Goal: Task Accomplishment & Management: Manage account settings

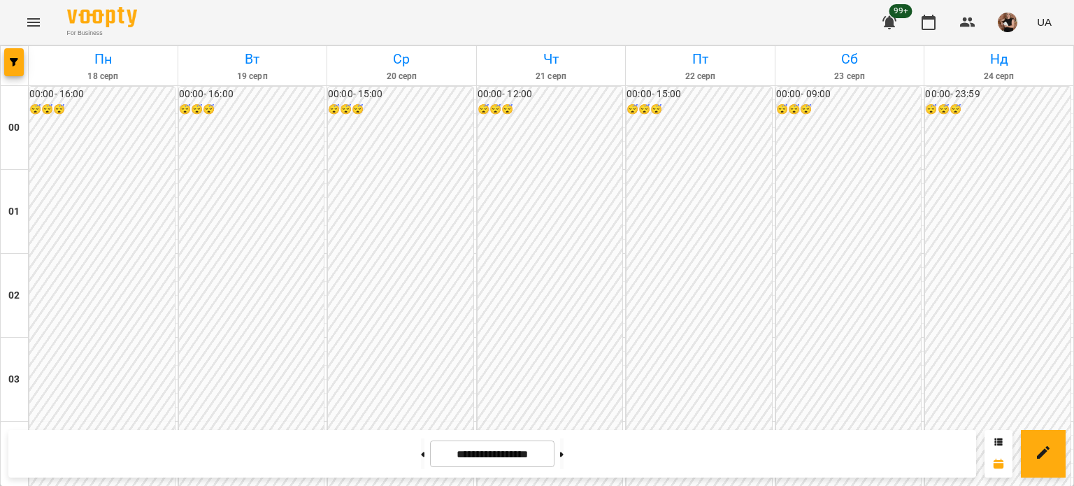
scroll to position [1258, 0]
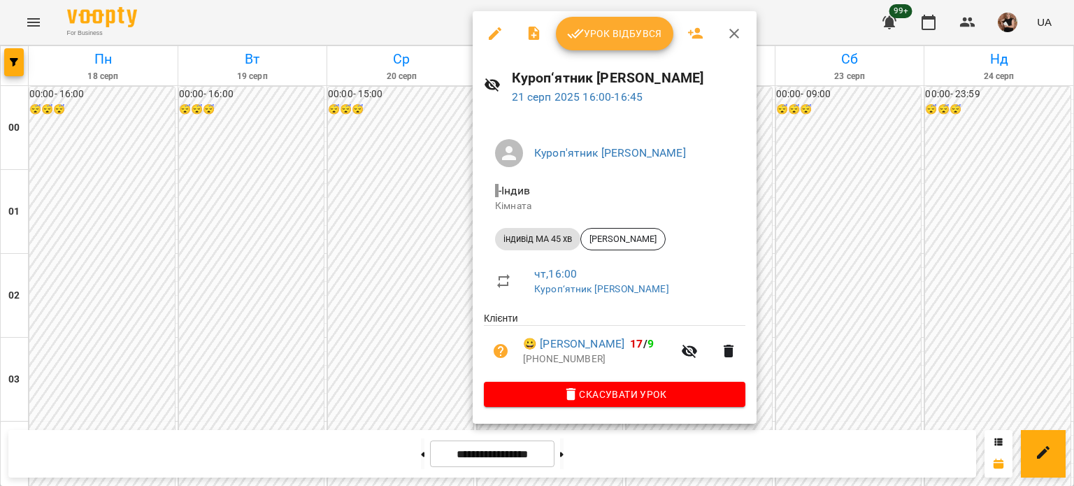
click at [498, 27] on icon "button" at bounding box center [495, 33] width 13 height 13
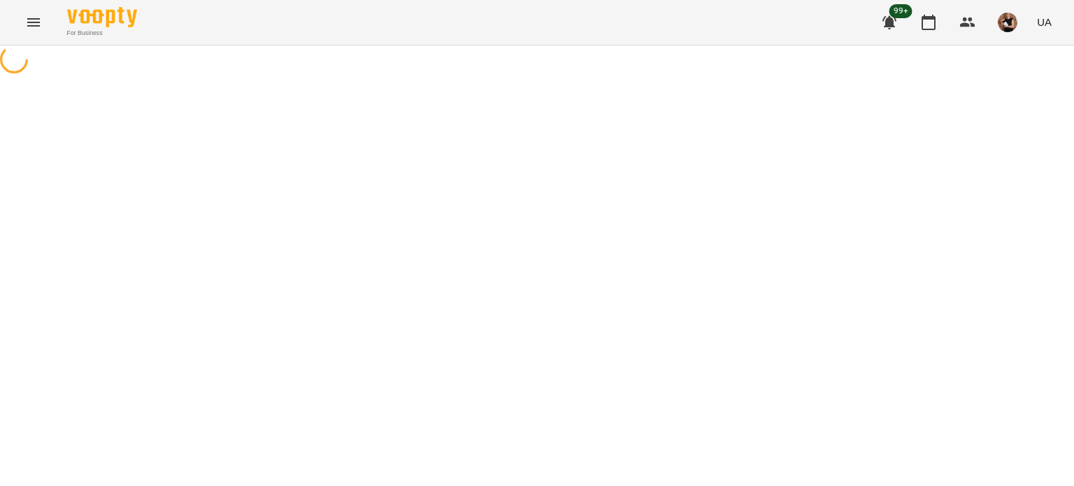
select select "**********"
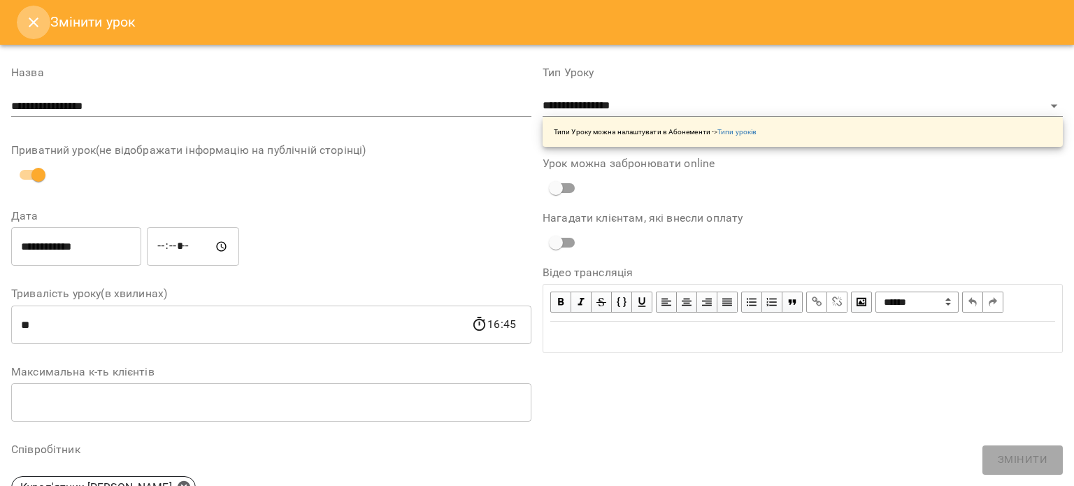
click at [35, 16] on button "Close" at bounding box center [34, 23] width 34 height 34
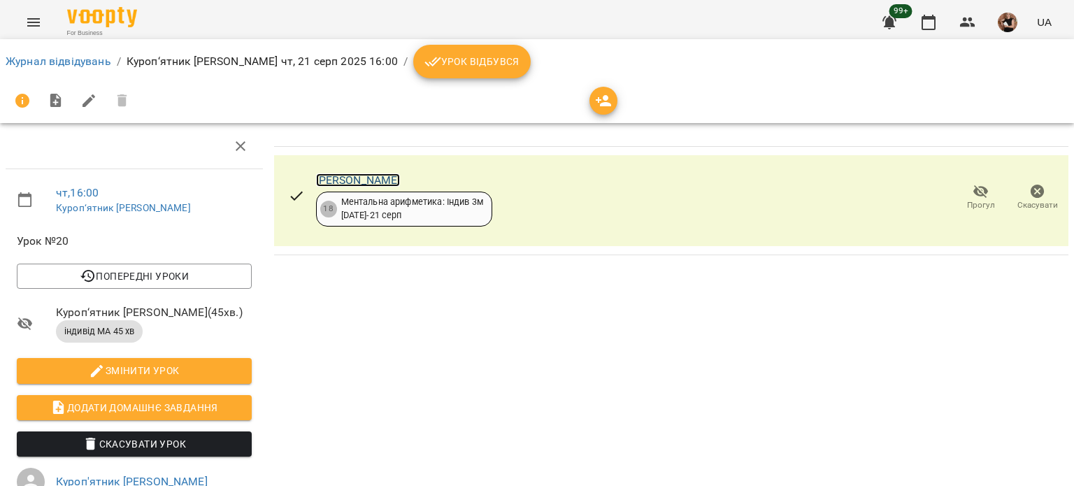
click at [391, 173] on link "[PERSON_NAME]" at bounding box center [358, 179] width 85 height 13
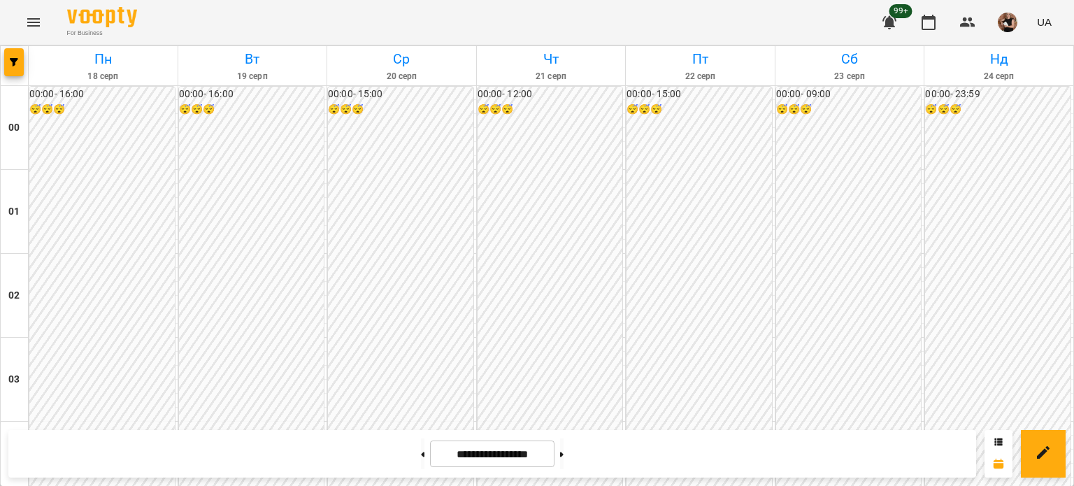
scroll to position [1398, 0]
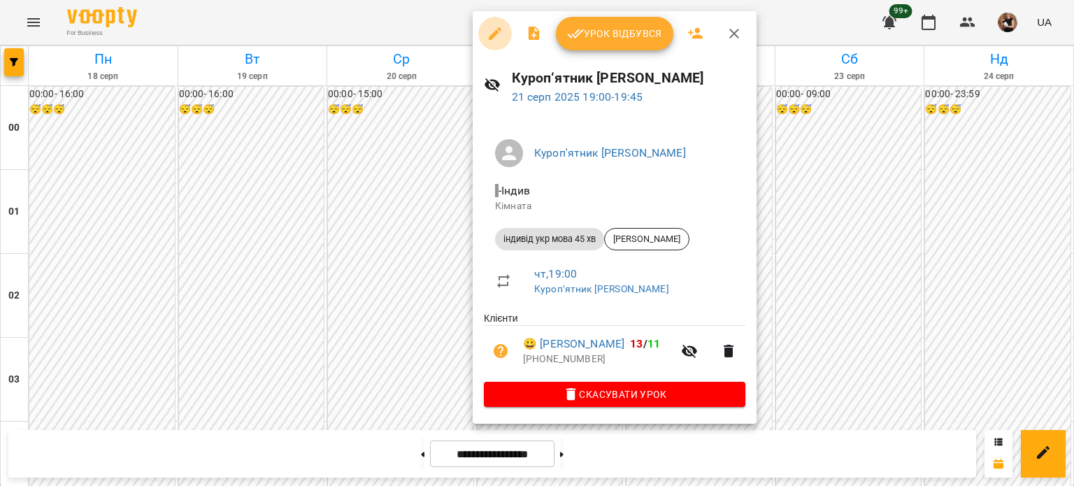
click at [501, 25] on icon "button" at bounding box center [494, 33] width 17 height 17
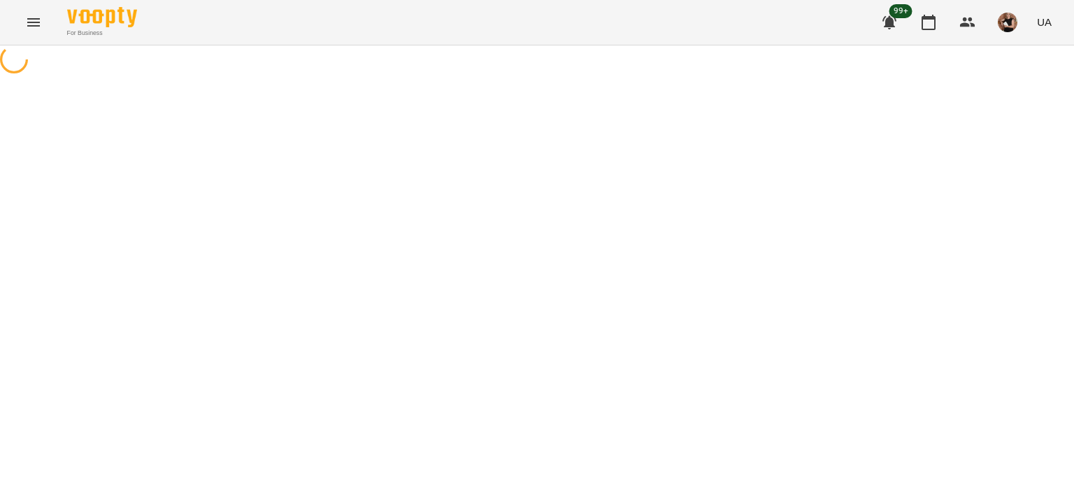
select select "**********"
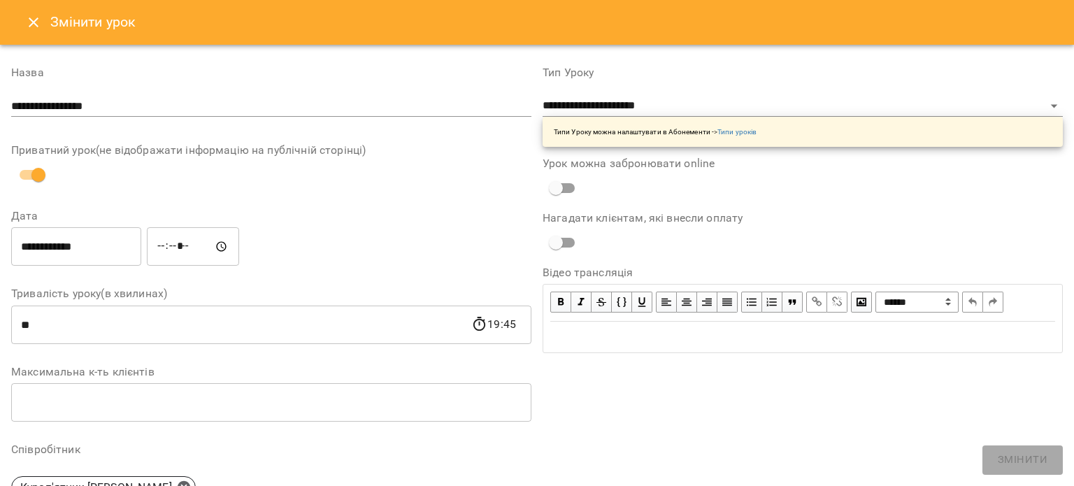
click at [28, 24] on icon "Close" at bounding box center [33, 22] width 17 height 17
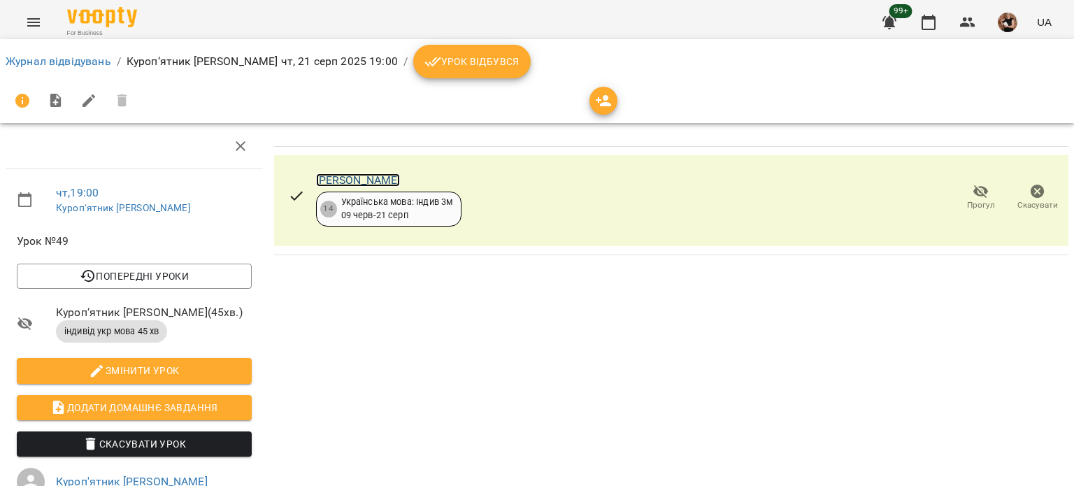
click at [377, 185] on link "[PERSON_NAME]" at bounding box center [358, 179] width 85 height 13
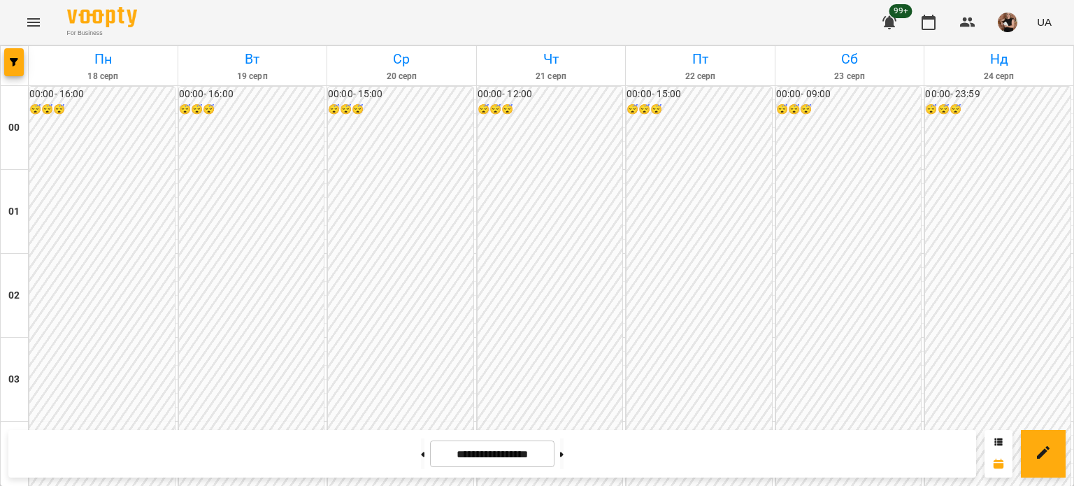
scroll to position [1118, 0]
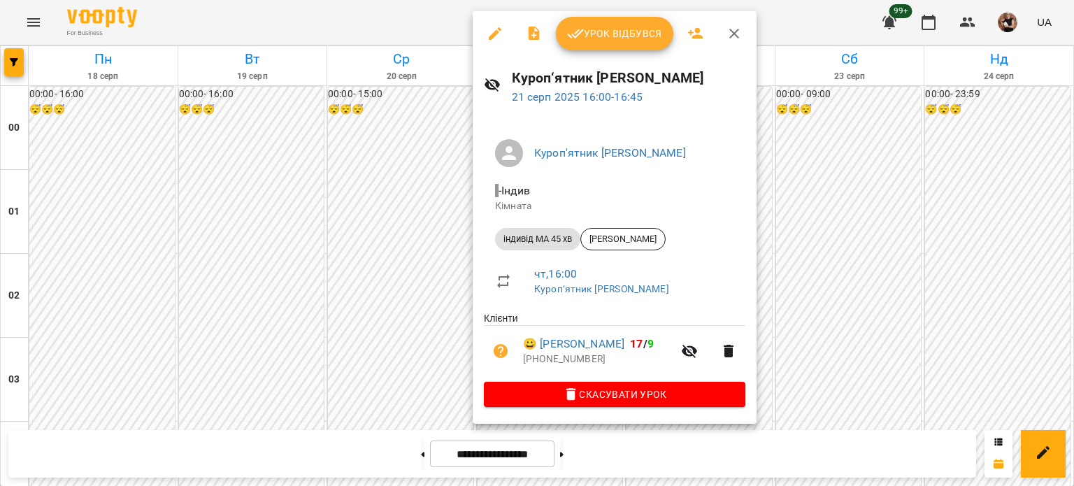
click at [180, 153] on div at bounding box center [537, 243] width 1074 height 486
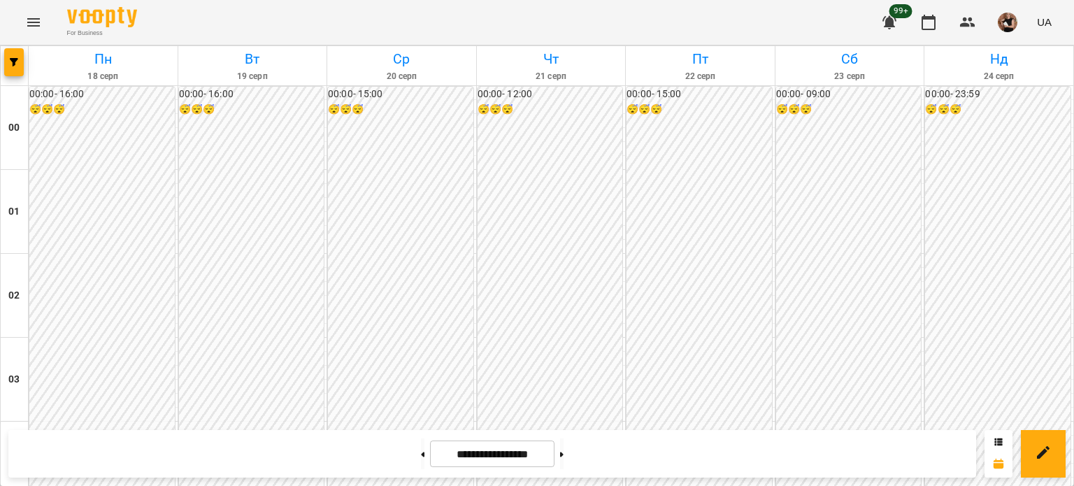
scroll to position [1258, 0]
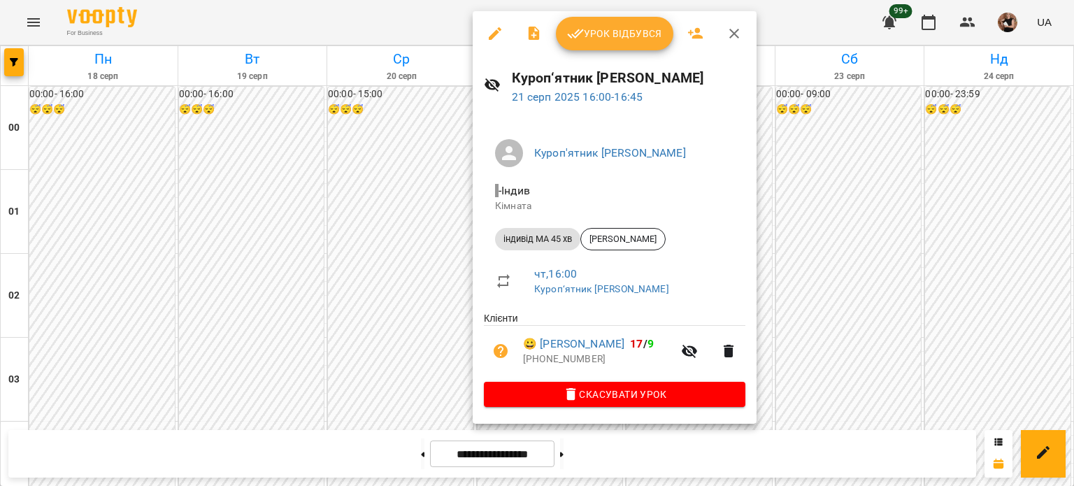
click at [240, 103] on div at bounding box center [537, 243] width 1074 height 486
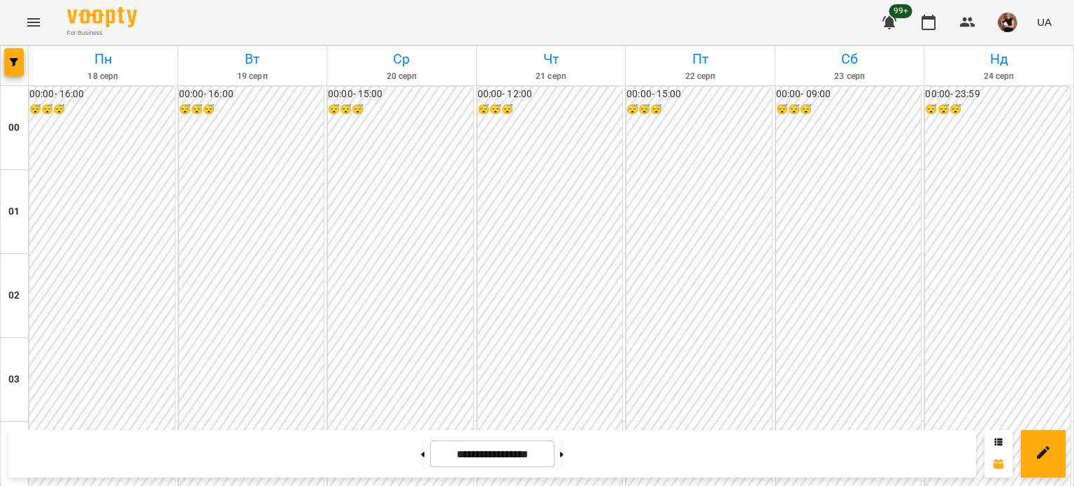
scroll to position [1118, 0]
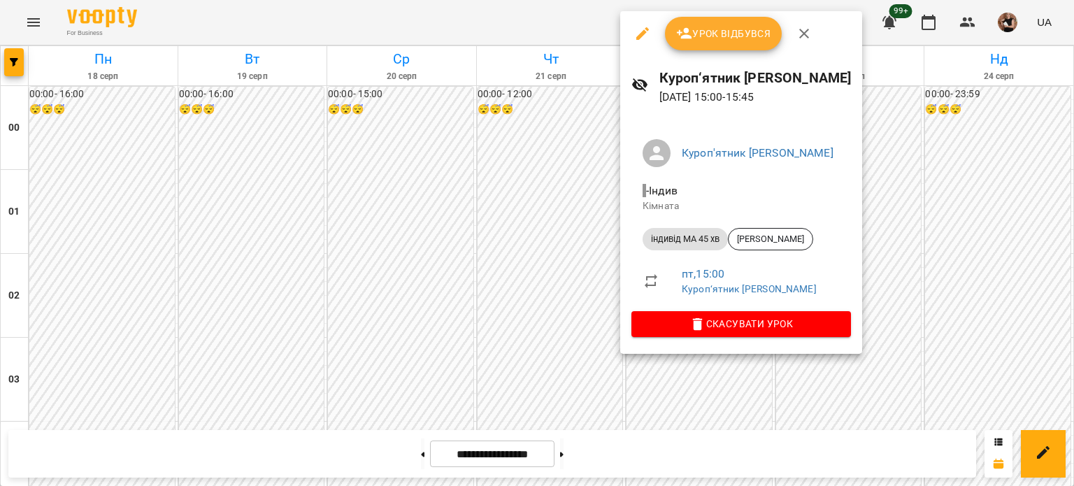
click at [640, 33] on icon "button" at bounding box center [642, 33] width 17 height 17
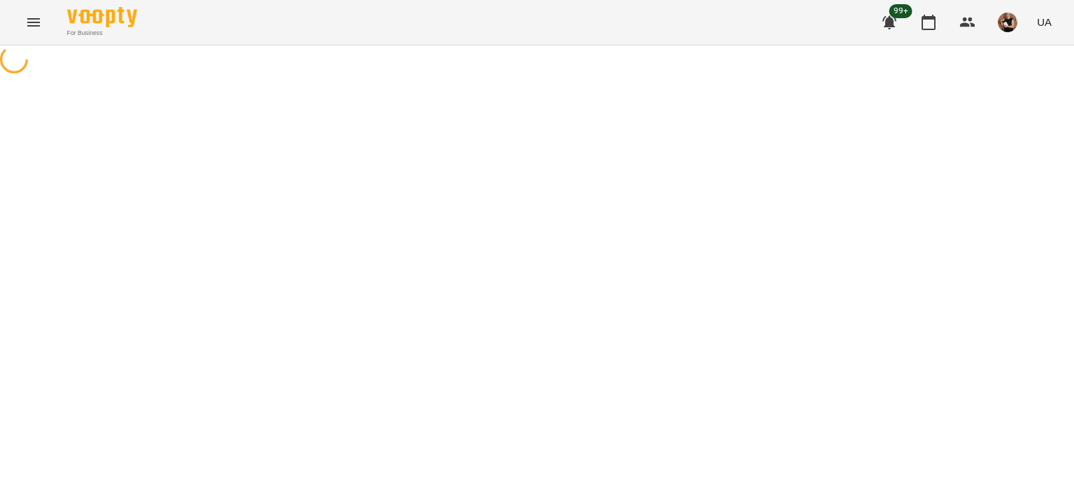
select select "**********"
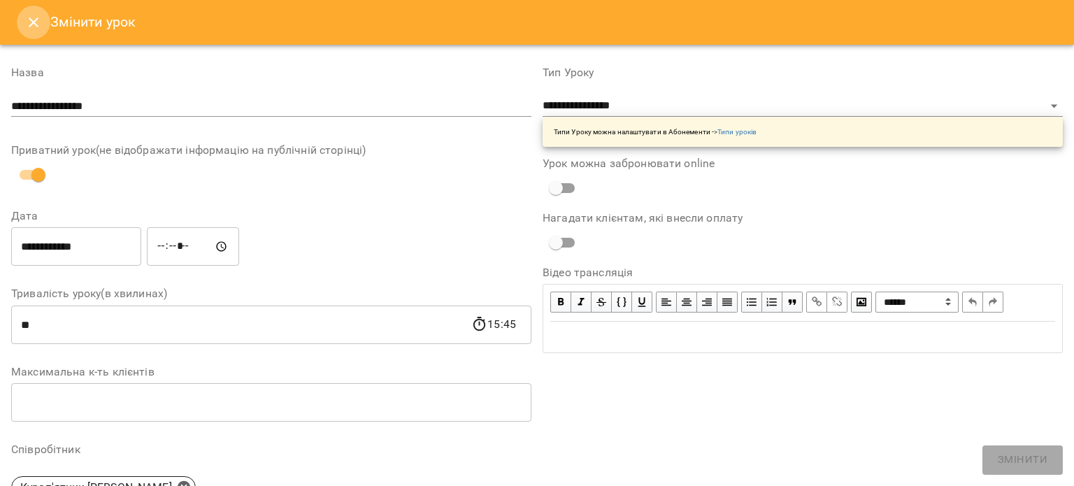
click at [36, 16] on icon "Close" at bounding box center [33, 22] width 17 height 17
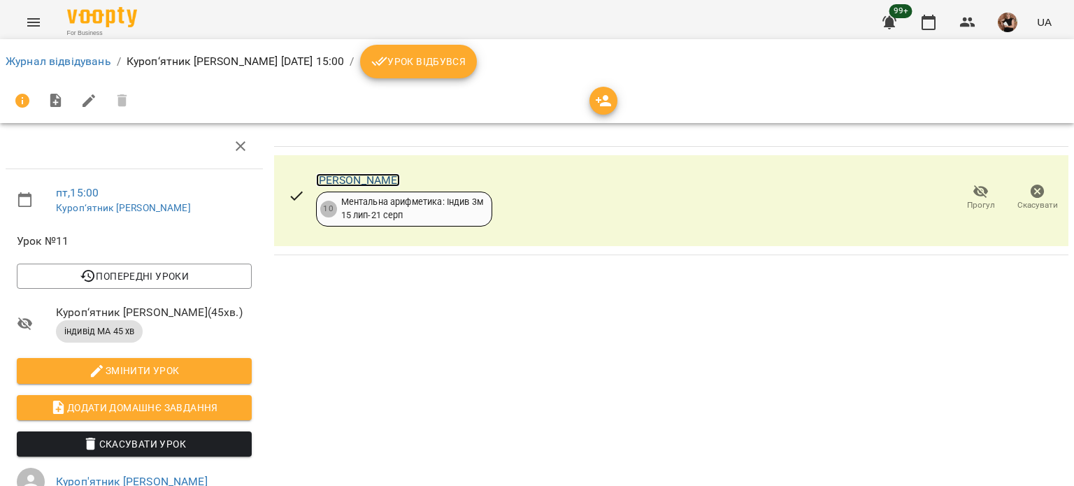
click at [353, 177] on link "[PERSON_NAME]" at bounding box center [358, 179] width 85 height 13
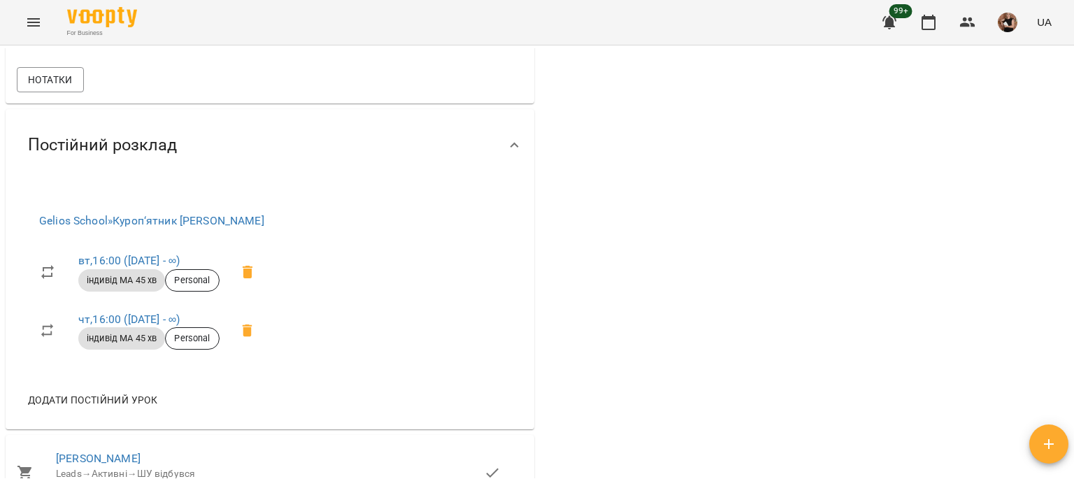
scroll to position [1118, 0]
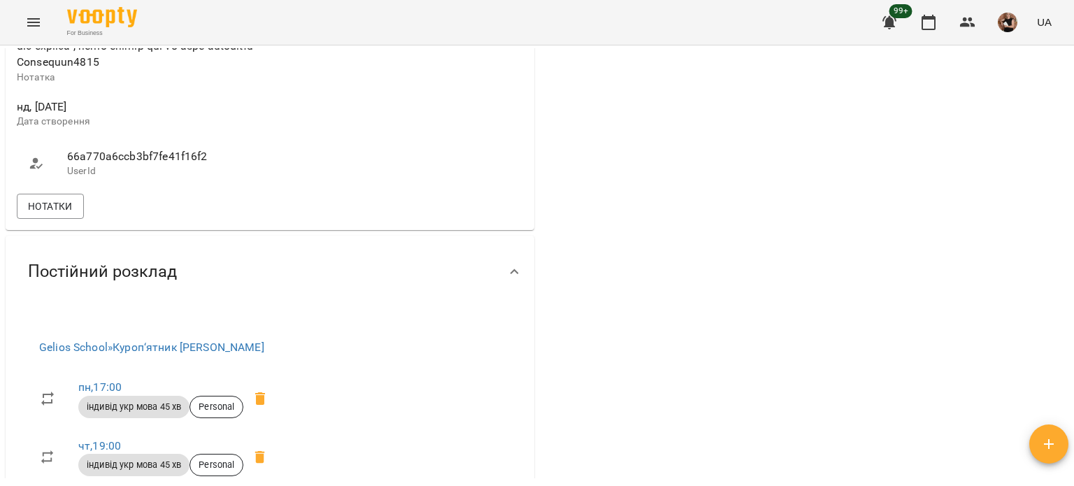
scroll to position [1258, 0]
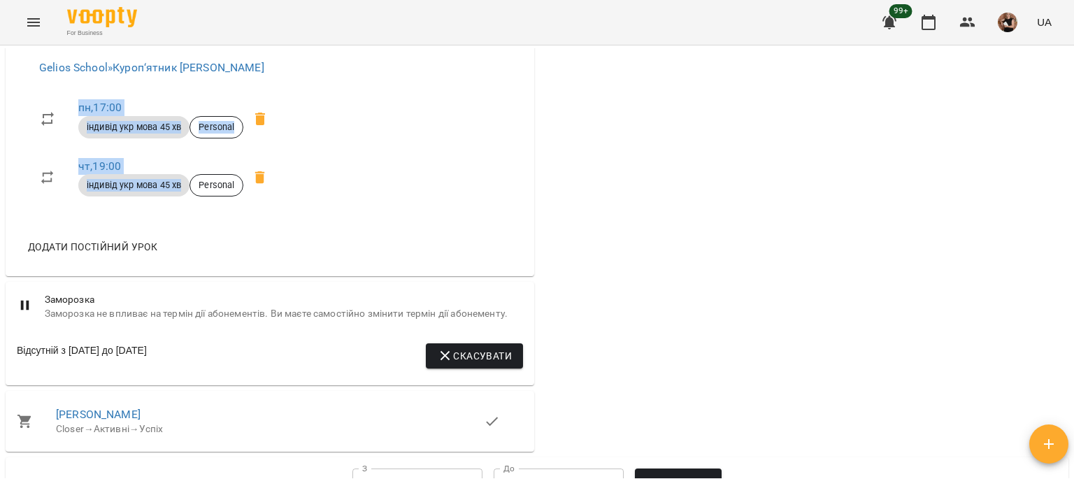
drag, startPoint x: 25, startPoint y: 144, endPoint x: 195, endPoint y: 245, distance: 197.4
click at [195, 229] on div "Gelios School » Куроп‘ятник Ольга пн , 17:00 індивід укр мова 45 хв Personal чт…" at bounding box center [158, 131] width 282 height 195
copy ul "пн , 17:00 індивід укр мова 45 хв Personal чт , 19:00 індивід укр мова 45 хв"
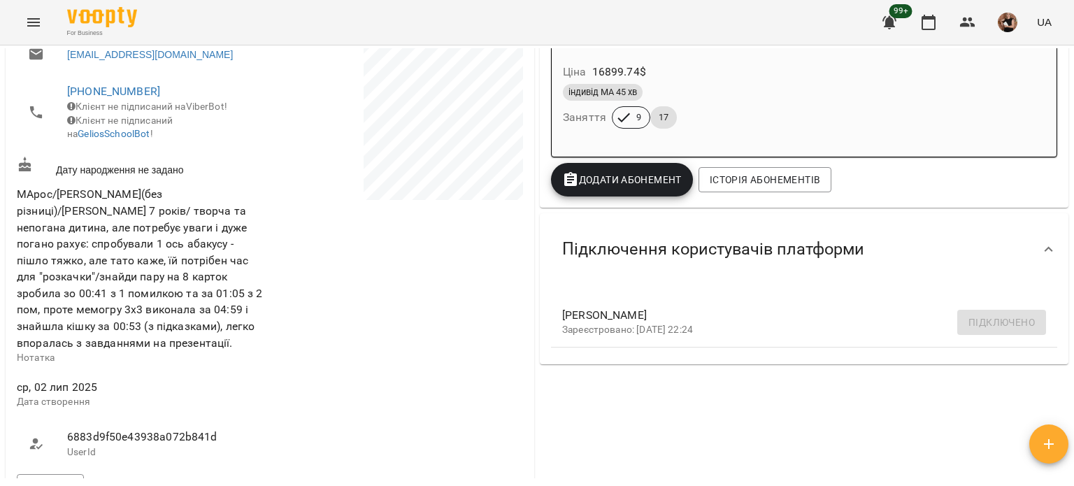
scroll to position [280, 0]
